Goal: Task Accomplishment & Management: Manage account settings

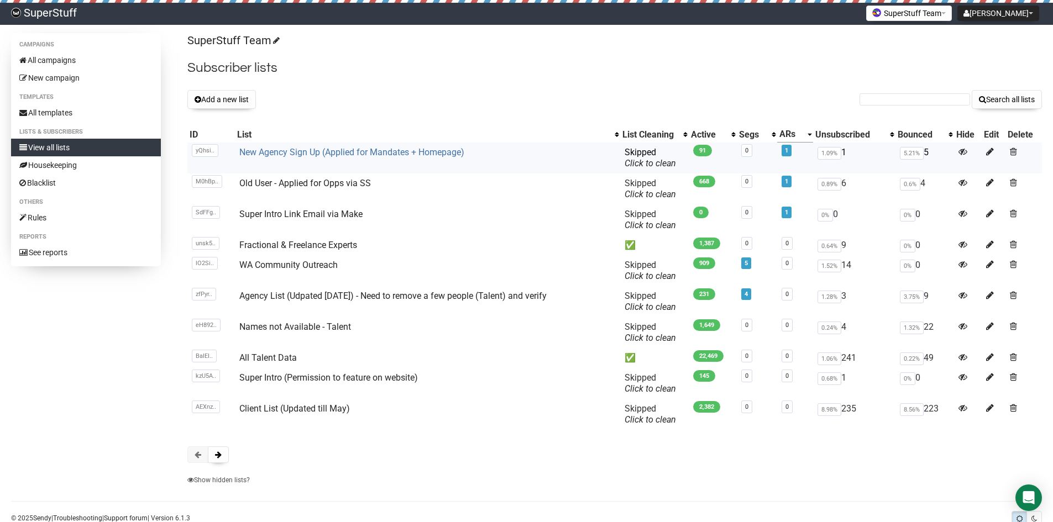
click at [322, 151] on link "New Agency Sign Up (Applied for Mandates + Homepage)" at bounding box center [351, 152] width 225 height 11
click at [231, 101] on button "Add a new list" at bounding box center [221, 99] width 69 height 19
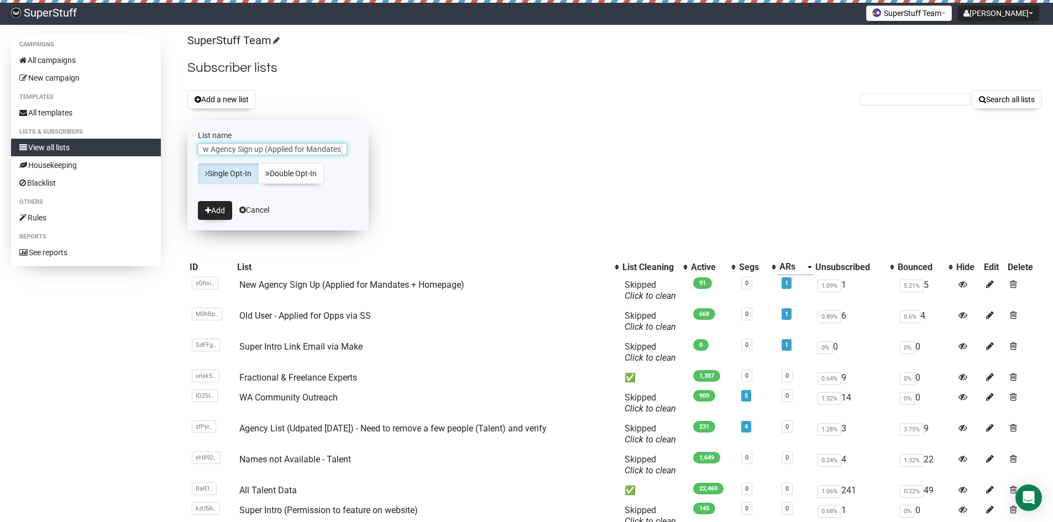
scroll to position [0, 12]
type input "New Agency Sign up (Applied for Mandates)"
click at [221, 207] on button "Add" at bounding box center [215, 210] width 34 height 19
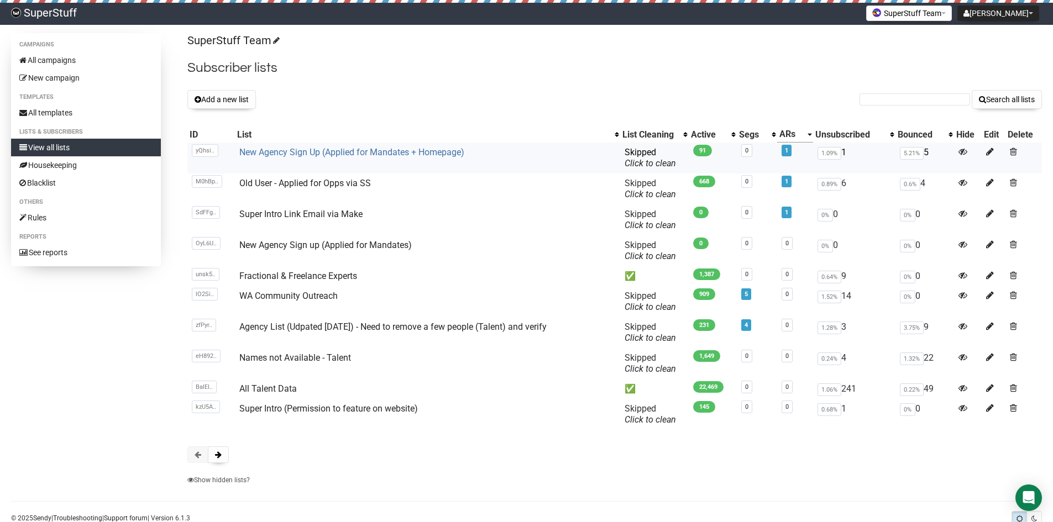
click at [316, 157] on link "New Agency Sign Up (Applied for Mandates + Homepage)" at bounding box center [351, 152] width 225 height 11
click at [291, 249] on link "New Agency Sign up (Applied for Mandates)" at bounding box center [325, 245] width 172 height 11
click at [313, 247] on link "New Agency Sign up (Applied for Mandates)" at bounding box center [325, 245] width 172 height 11
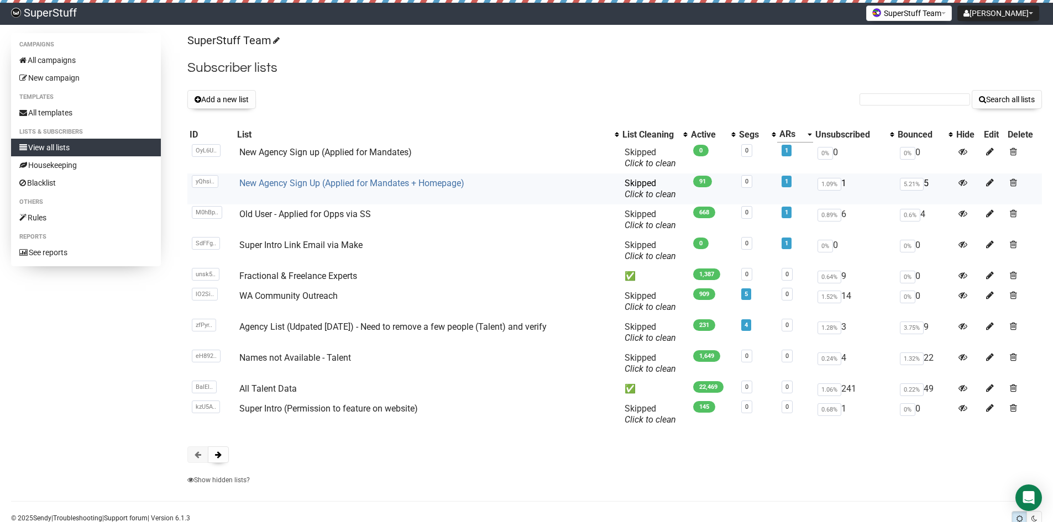
click at [383, 179] on link "New Agency Sign Up (Applied for Mandates + Homepage)" at bounding box center [351, 183] width 225 height 11
click at [303, 150] on link "New Agency Sign up (Applied for Mandates)" at bounding box center [325, 152] width 172 height 11
click at [993, 182] on icon at bounding box center [990, 182] width 8 height 9
click at [344, 184] on link "New Agency Sign Up (Homepage)" at bounding box center [305, 183] width 132 height 11
click at [299, 214] on link "Old User - Applied for Opps via SS" at bounding box center [305, 214] width 132 height 11
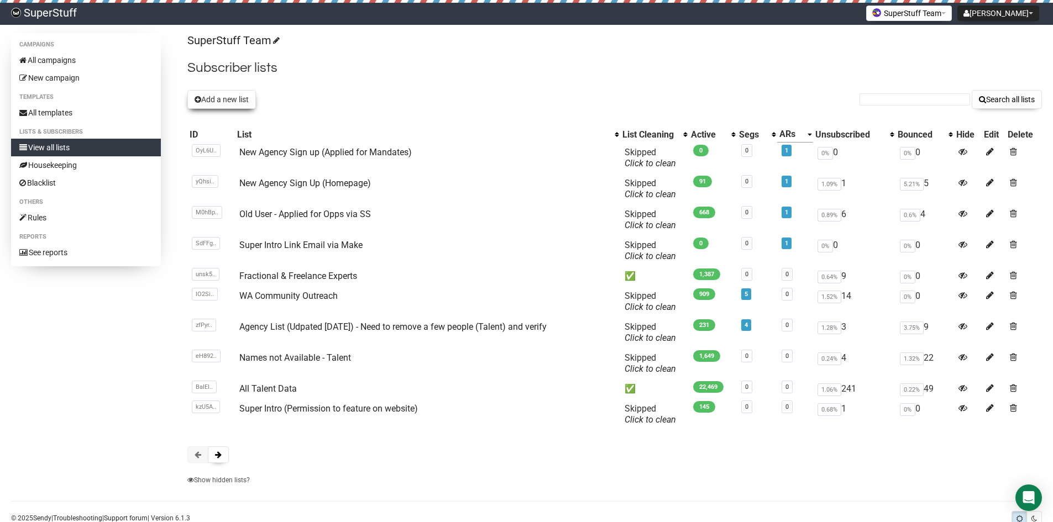
click at [232, 99] on button "Add a new list" at bounding box center [221, 99] width 69 height 19
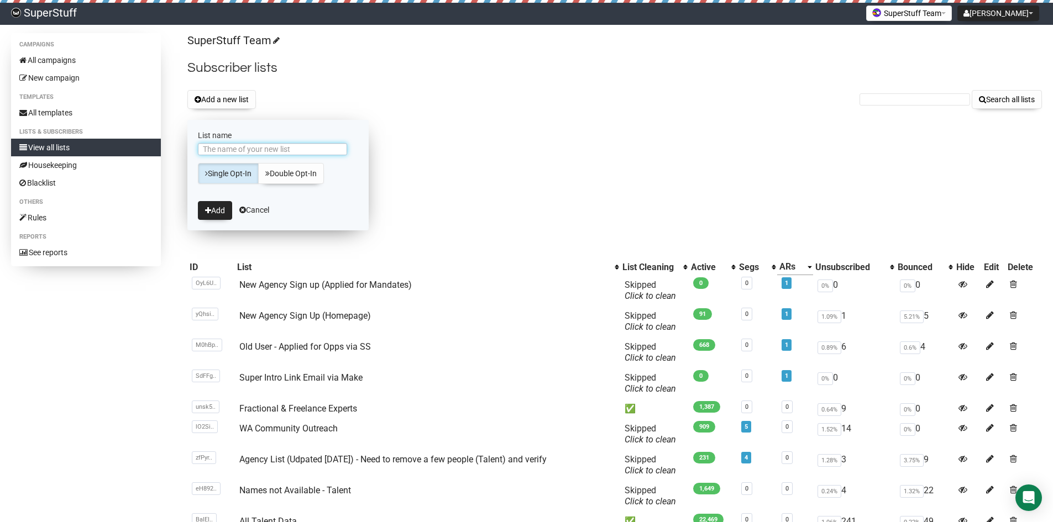
type input "a"
click at [239, 149] on input "Old Agenices" at bounding box center [272, 149] width 149 height 12
click at [256, 150] on input "Old Agenices" at bounding box center [272, 149] width 149 height 12
type input "Old Agencies - Applying for Mandates"
click at [215, 208] on button "Add" at bounding box center [215, 210] width 34 height 19
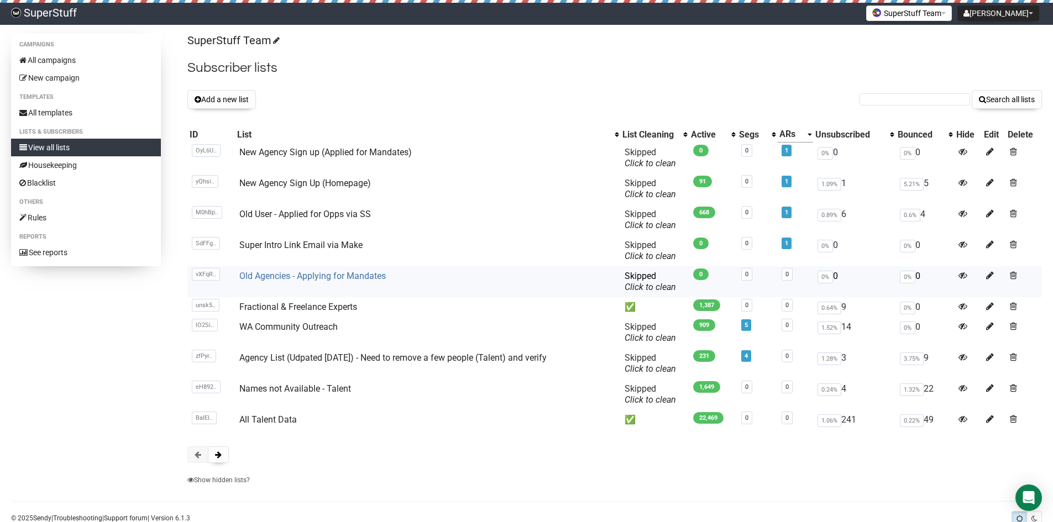
click at [302, 274] on link "Old Agencies - Applying for Mandates" at bounding box center [312, 276] width 146 height 11
click at [990, 276] on icon at bounding box center [990, 275] width 8 height 9
click at [300, 276] on link "Registered Agencies - Applying for Mandates" at bounding box center [326, 276] width 174 height 11
click at [333, 280] on link "Registered Agencies - Applying for Mandates" at bounding box center [326, 276] width 174 height 11
click at [334, 152] on link "New Agency Sign up (Applied for Mandates)" at bounding box center [325, 152] width 172 height 11
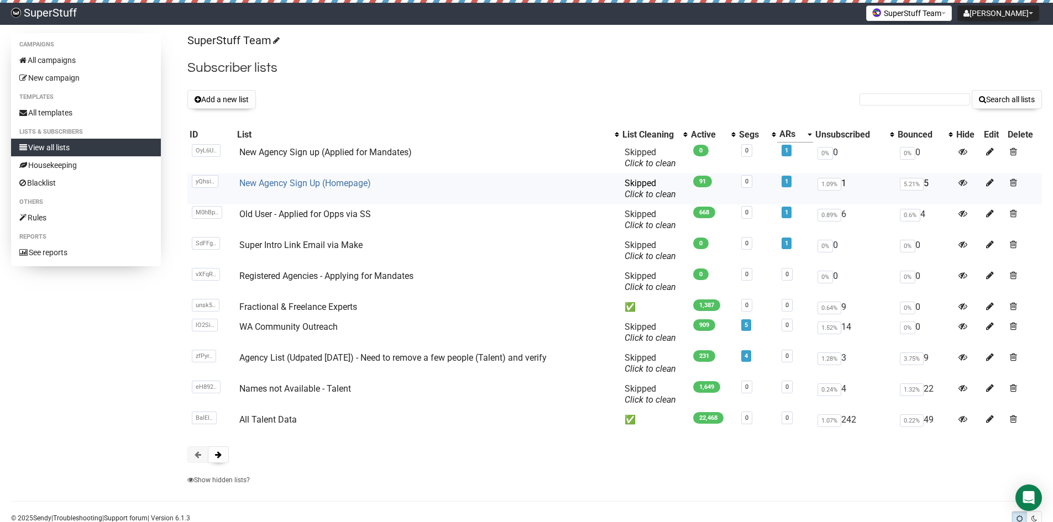
click at [316, 187] on link "New Agency Sign Up (Homepage)" at bounding box center [305, 183] width 132 height 11
click at [349, 150] on link "New Agency Sign up (Applied for Mandates)" at bounding box center [325, 152] width 172 height 11
click at [307, 153] on link "New Agency Sign up (Applied for Mandates)" at bounding box center [325, 152] width 172 height 11
click at [303, 181] on link "New Agency Sign Up (Homepage)" at bounding box center [305, 183] width 132 height 11
click at [297, 155] on link "New Agency Sign up (Applied for Mandates)" at bounding box center [325, 152] width 172 height 11
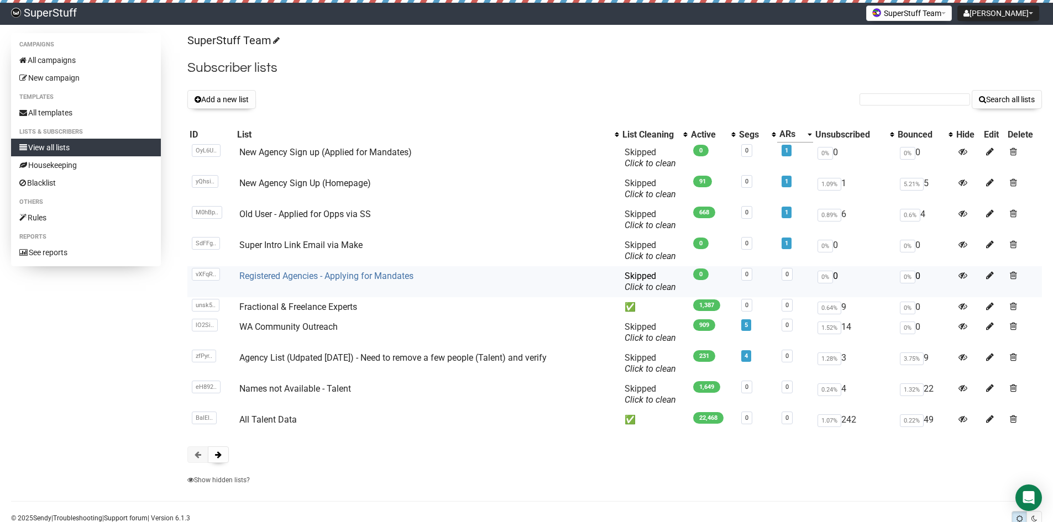
click at [302, 278] on link "Registered Agencies - Applying for Mandates" at bounding box center [326, 276] width 174 height 11
click at [315, 150] on link "New Agency Sign up (Applied for Mandates)" at bounding box center [325, 152] width 172 height 11
